Goal: Task Accomplishment & Management: Use online tool/utility

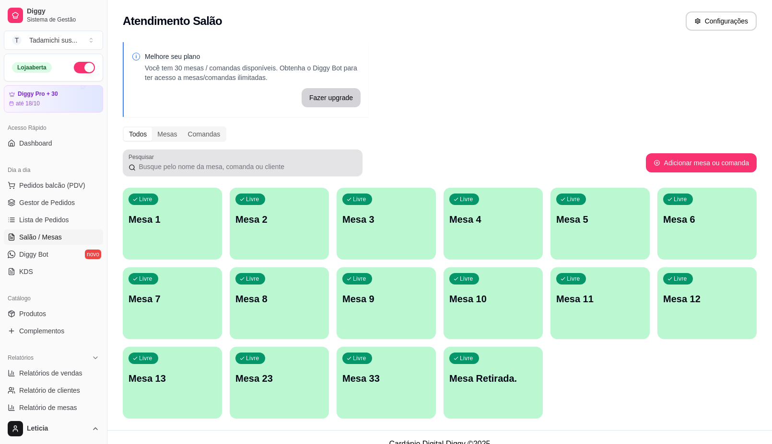
click at [209, 161] on div at bounding box center [242, 162] width 228 height 19
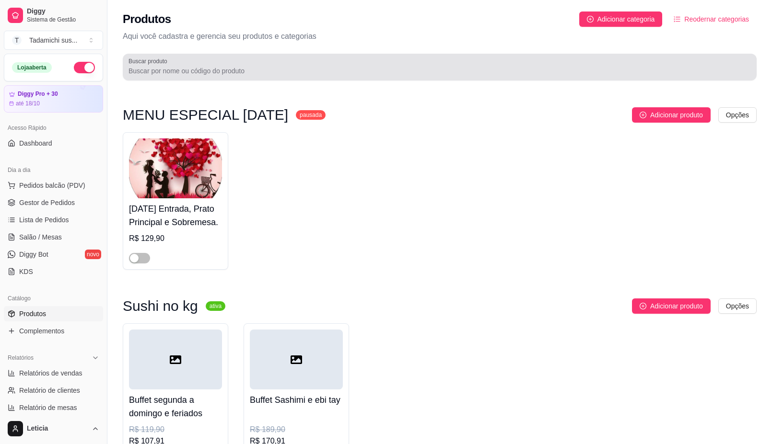
click at [253, 72] on input "Buscar produto" at bounding box center [439, 71] width 622 height 10
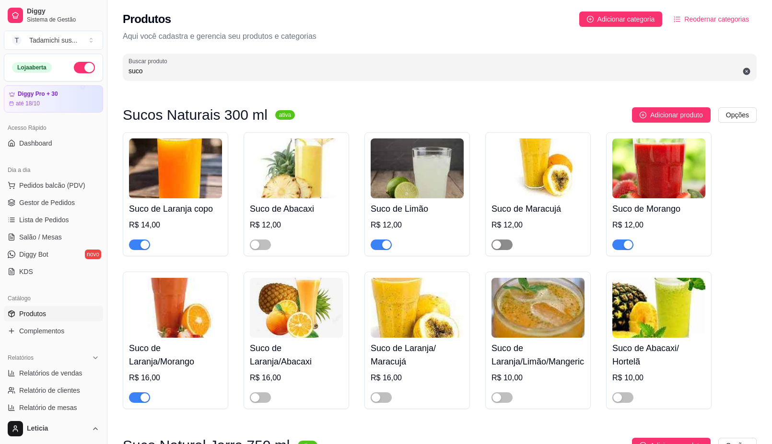
type input "suco"
click at [509, 242] on span "button" at bounding box center [501, 245] width 21 height 11
click at [387, 401] on span "button" at bounding box center [381, 398] width 21 height 11
click at [388, 398] on span "button" at bounding box center [381, 398] width 21 height 11
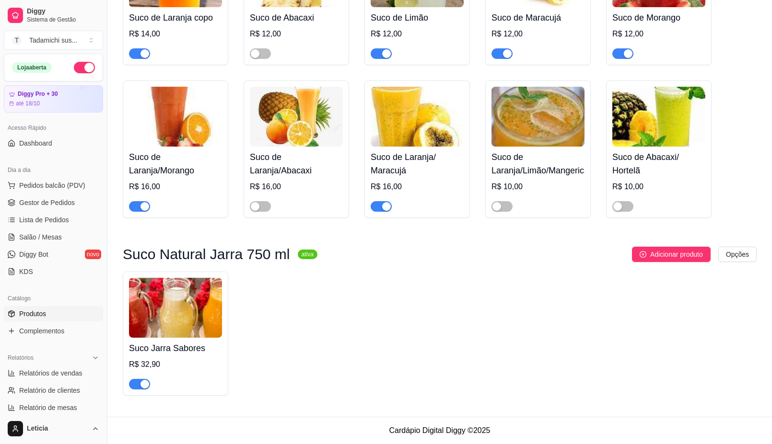
click at [413, 301] on div "Suco Jarra Sabores R$ 32,90" at bounding box center [440, 334] width 634 height 124
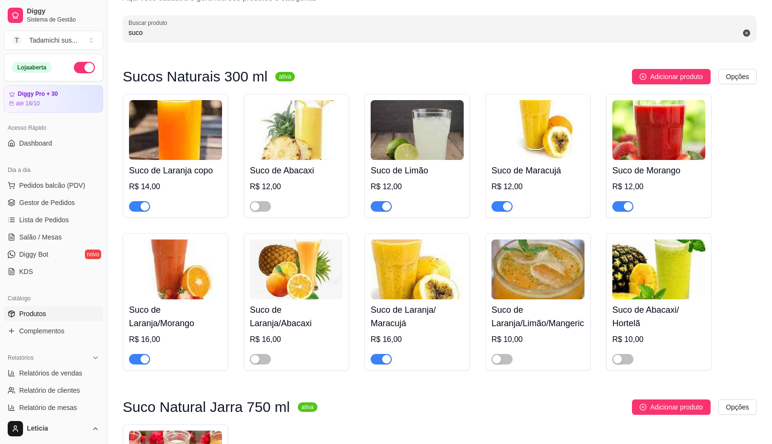
scroll to position [0, 0]
